Goal: Check status

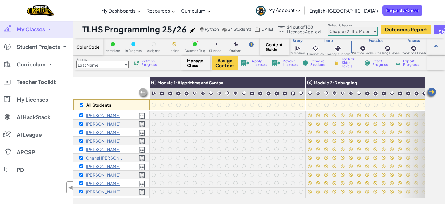
select select "5d8a57abe8919b28d5113af1"
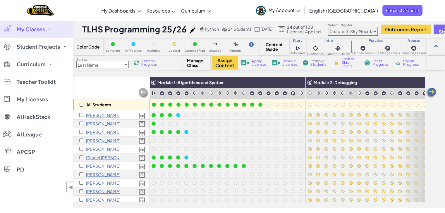
click at [146, 62] on span "Refresh Progress" at bounding box center [150, 62] width 18 height 7
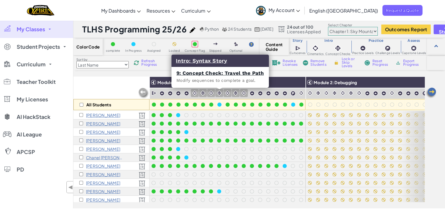
click at [220, 93] on img at bounding box center [219, 93] width 6 height 6
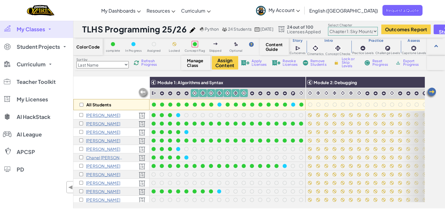
click at [82, 13] on div "Toggle navigation My Dashboards Ozaria Teacher Dashboard CodeCombat Teacher Das…" at bounding box center [222, 10] width 447 height 21
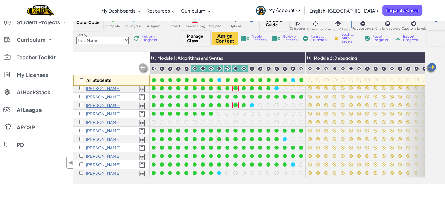
scroll to position [29, 0]
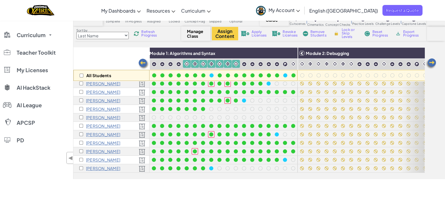
scroll to position [117, 0]
